Goal: Task Accomplishment & Management: Use online tool/utility

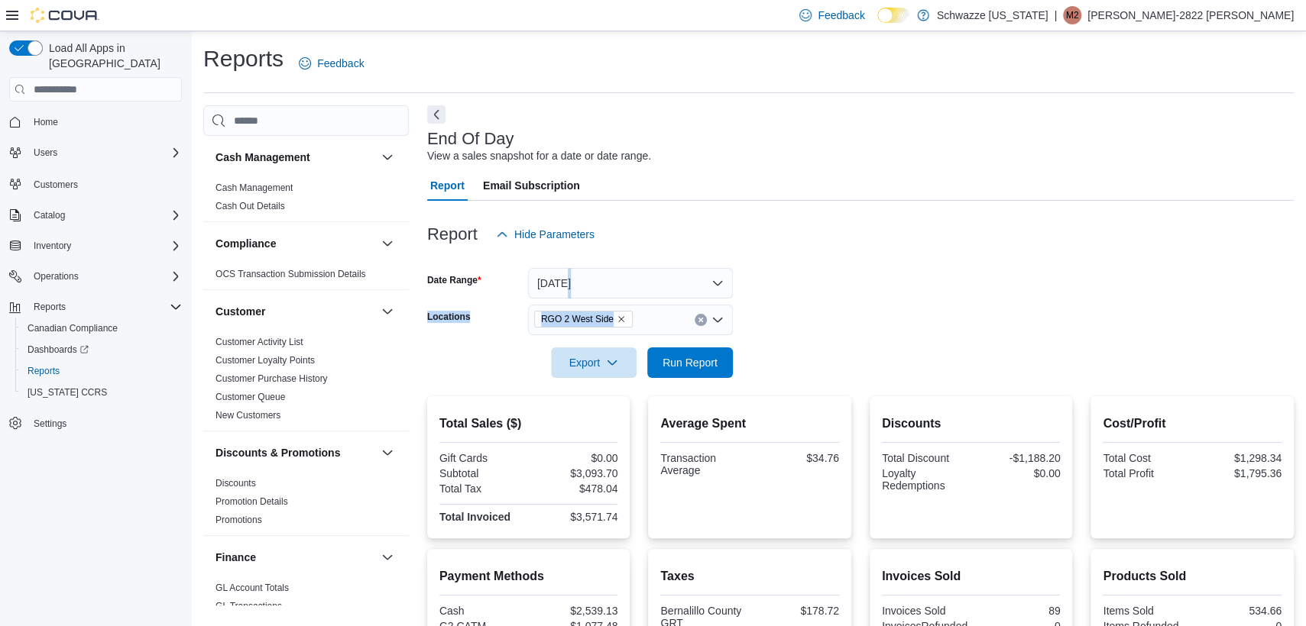
scroll to position [1002, 0]
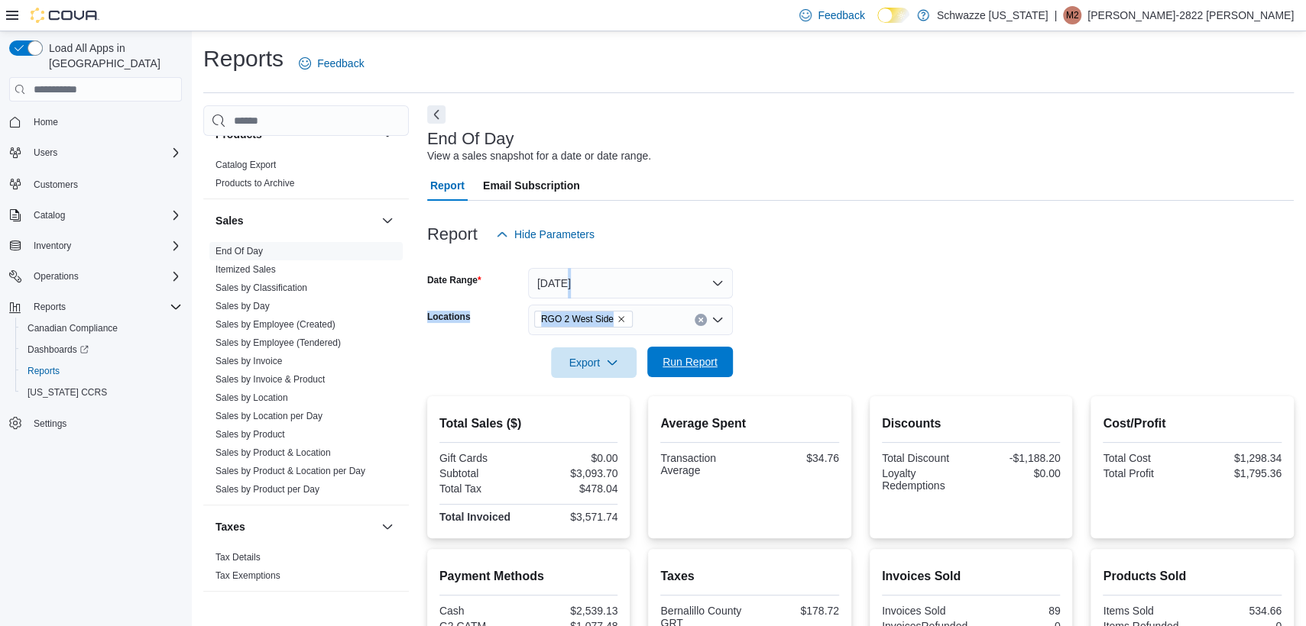
click at [717, 355] on span "Run Report" at bounding box center [689, 362] width 67 height 31
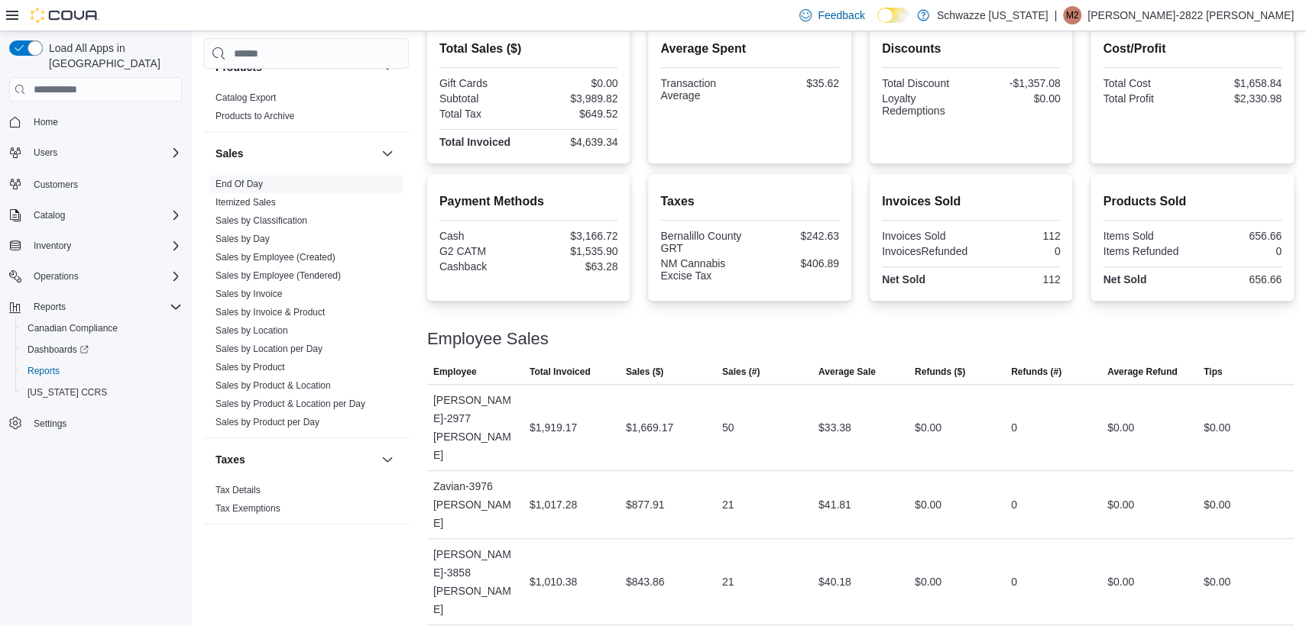
scroll to position [0, 0]
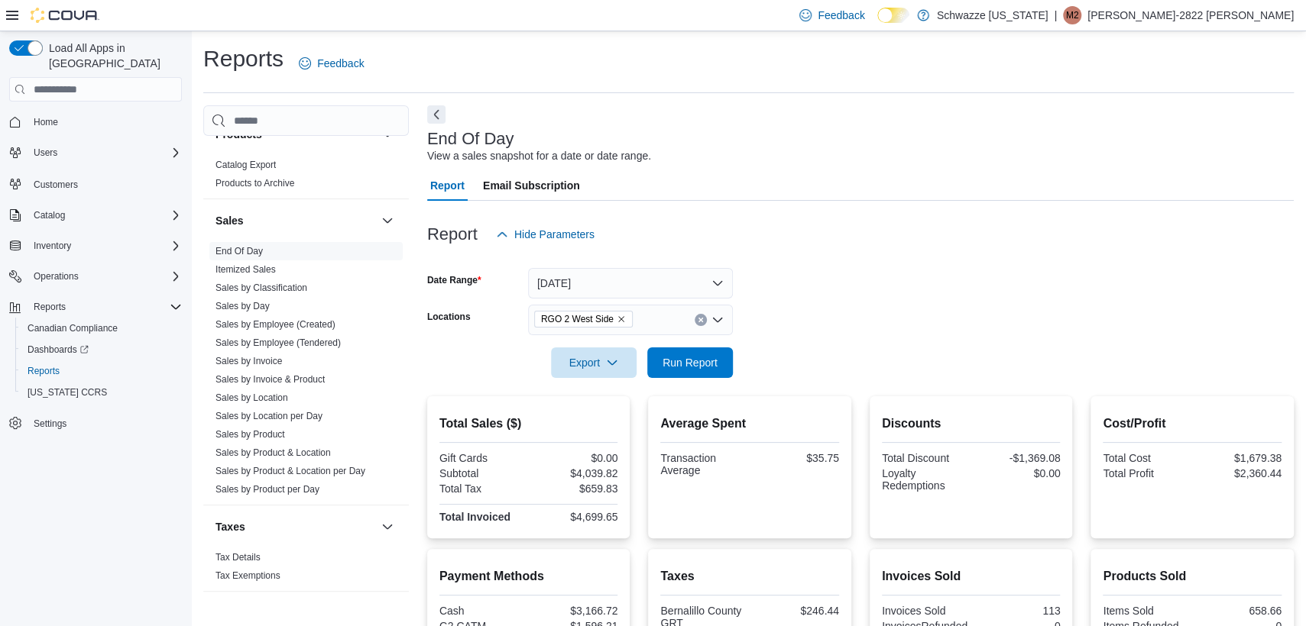
click at [697, 382] on div at bounding box center [860, 387] width 866 height 18
click at [706, 367] on span "Run Report" at bounding box center [689, 361] width 55 height 15
click at [714, 361] on span "Run Report" at bounding box center [689, 361] width 55 height 15
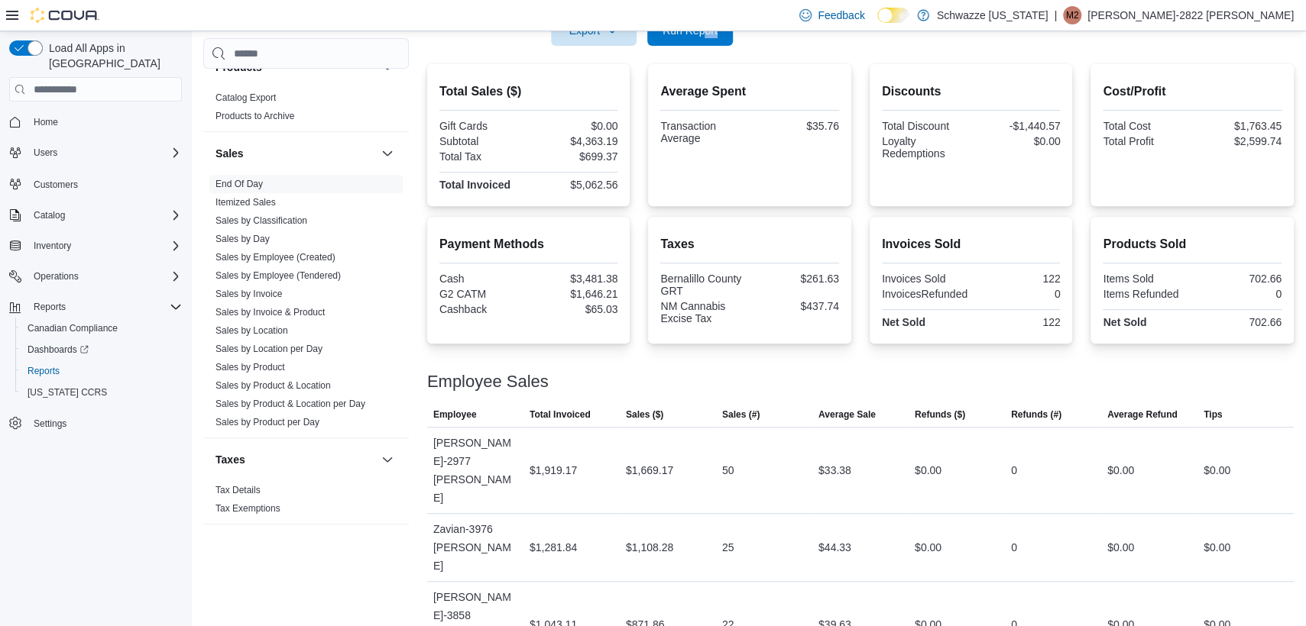
scroll to position [424, 0]
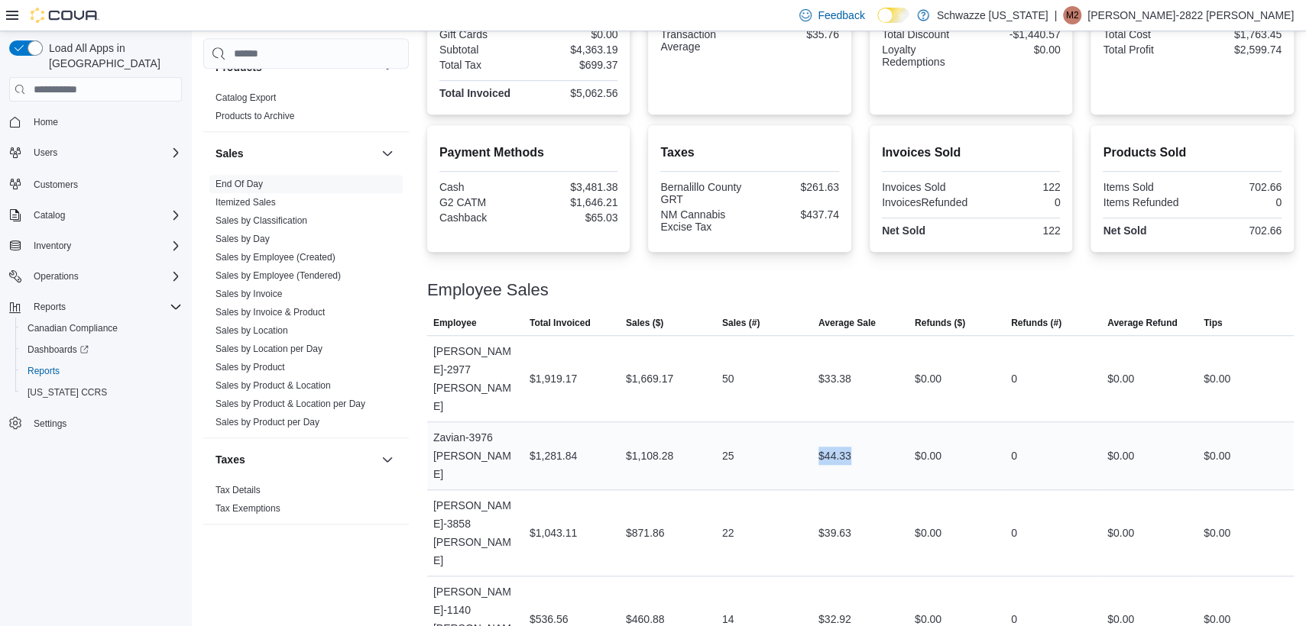
drag, startPoint x: 813, startPoint y: 393, endPoint x: 900, endPoint y: 371, distance: 89.9
click at [900, 422] on tr "Employee Zavian-3976 [PERSON_NAME] Total Invoiced $1,281.84 Sales ($) $1,108.28…" at bounding box center [860, 456] width 866 height 68
click at [934, 441] on div "$0.00" at bounding box center [956, 456] width 96 height 31
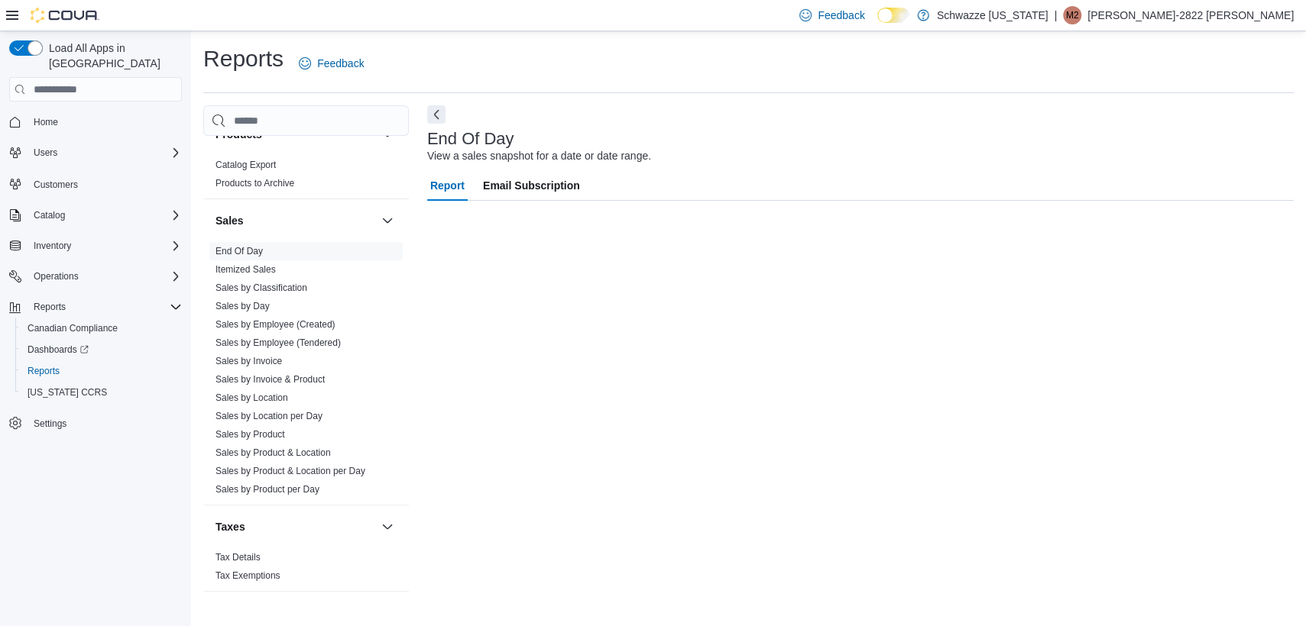
scroll to position [0, 0]
